Goal: Information Seeking & Learning: Learn about a topic

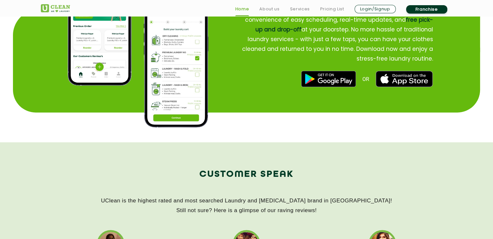
scroll to position [1043, 0]
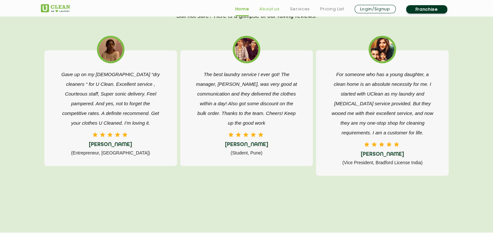
click at [273, 7] on link "About us" at bounding box center [269, 9] width 20 height 8
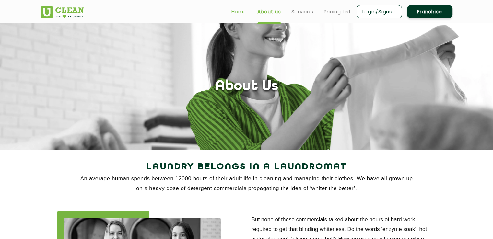
click at [238, 8] on link "Home" at bounding box center [239, 12] width 16 height 8
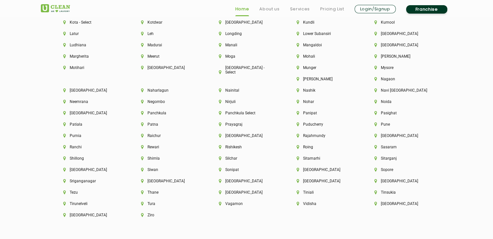
scroll to position [1853, 0]
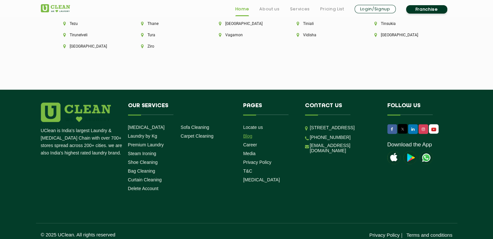
click at [246, 133] on link "Blog" at bounding box center [247, 135] width 9 height 5
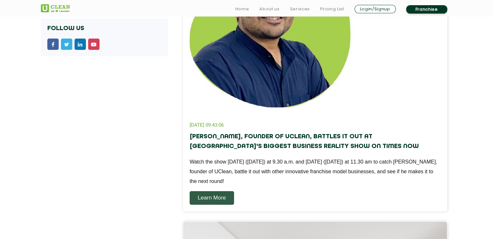
scroll to position [259, 0]
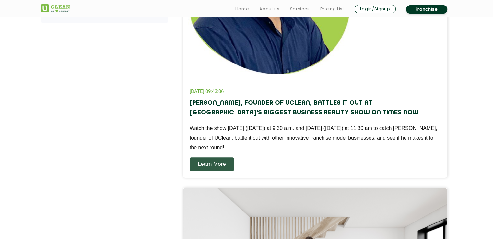
click at [208, 164] on link "Learn More" at bounding box center [212, 164] width 44 height 14
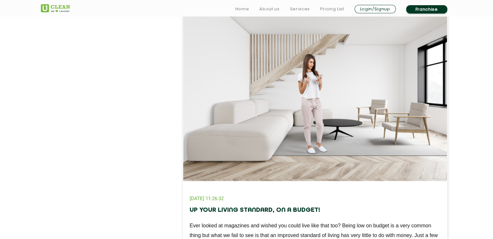
scroll to position [488, 0]
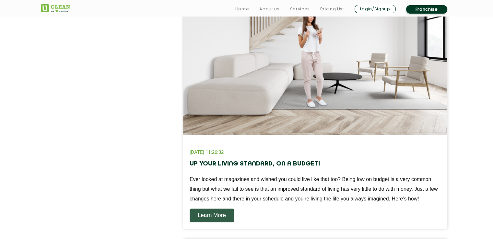
click at [212, 222] on link "Learn More" at bounding box center [212, 216] width 44 height 14
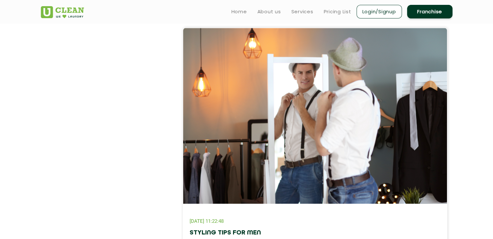
scroll to position [537, 0]
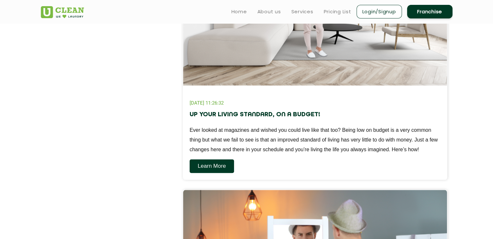
click at [213, 162] on link "Learn More" at bounding box center [212, 166] width 44 height 14
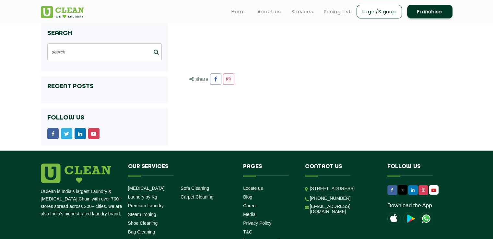
scroll to position [213, 0]
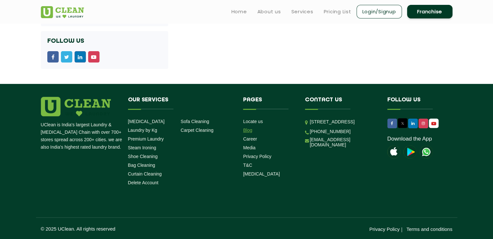
click at [249, 131] on link "Blog" at bounding box center [247, 130] width 9 height 5
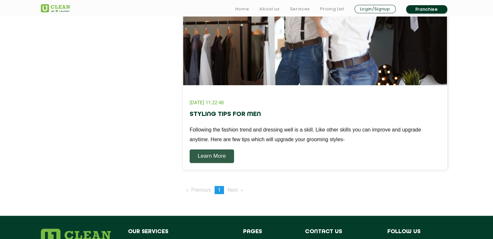
scroll to position [829, 0]
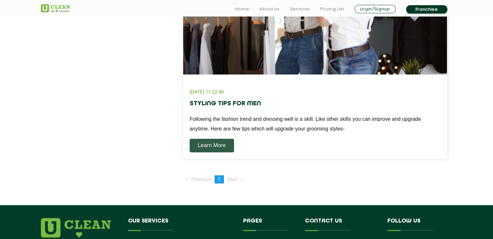
click at [233, 178] on span "Next page" at bounding box center [232, 179] width 10 height 6
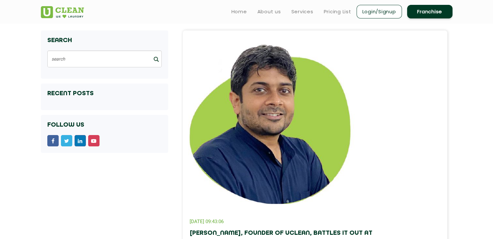
scroll to position [65, 0]
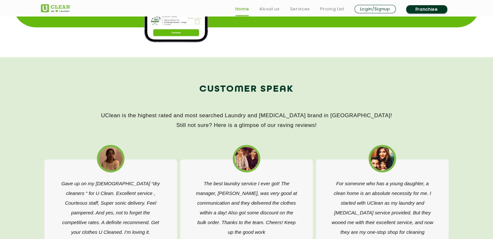
scroll to position [1101, 0]
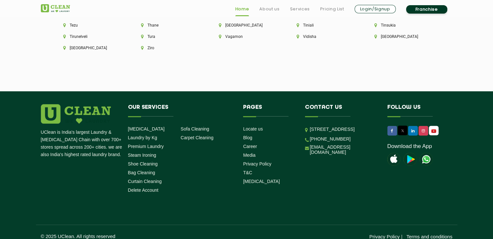
scroll to position [1853, 0]
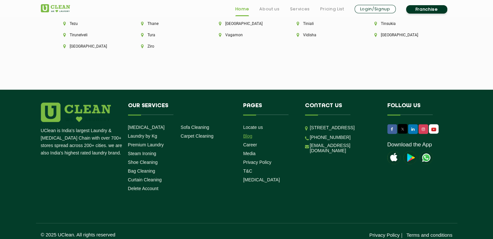
click at [245, 133] on link "Blog" at bounding box center [247, 135] width 9 height 5
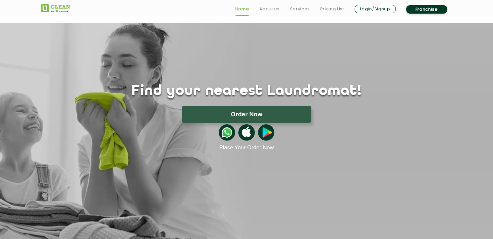
scroll to position [842, 0]
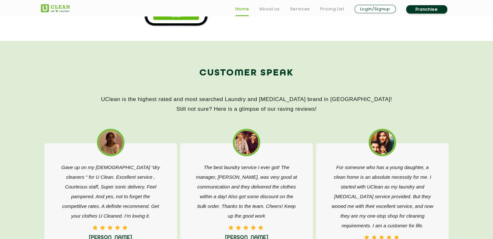
scroll to position [1853, 0]
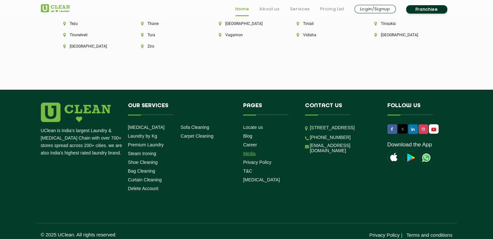
click at [246, 151] on link "Media" at bounding box center [249, 153] width 12 height 5
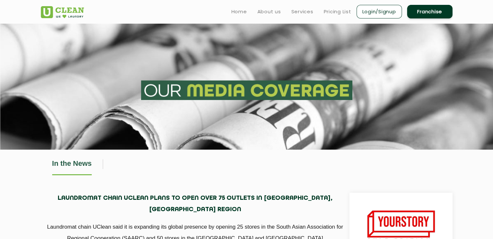
scroll to position [1112, 0]
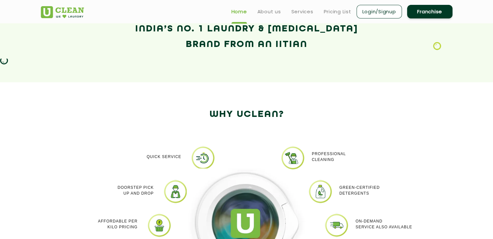
scroll to position [259, 0]
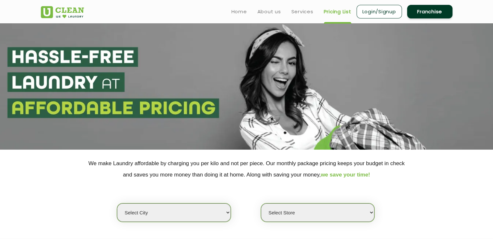
select select "0"
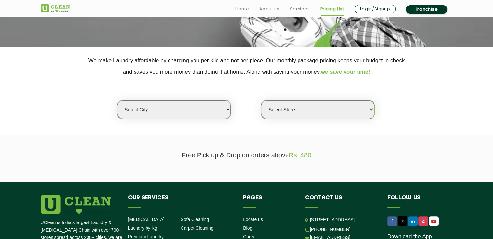
scroll to position [162, 0]
